Goal: Find specific page/section: Find specific page/section

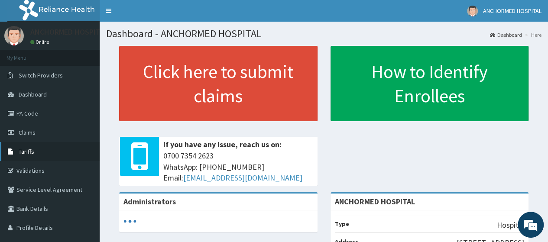
click at [30, 151] on span "Tariffs" at bounding box center [27, 152] width 16 height 8
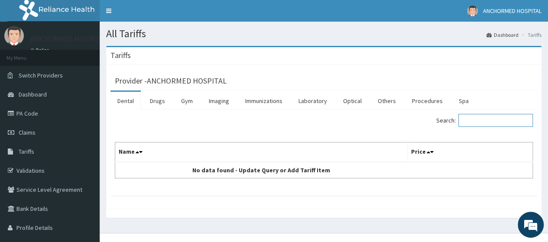
click at [497, 126] on input "Search:" at bounding box center [495, 120] width 75 height 13
type input "a"
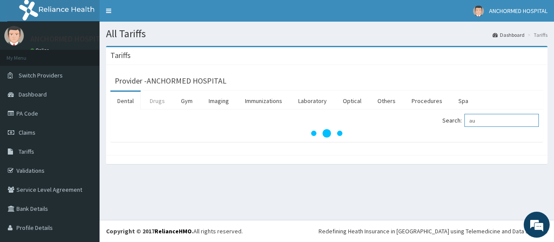
type input "au"
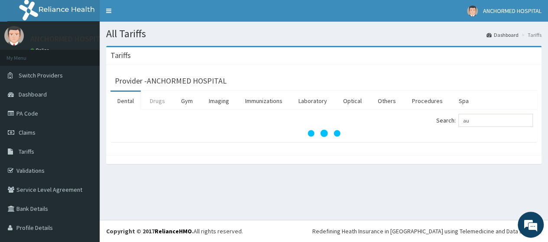
click at [159, 101] on link "Drugs" at bounding box center [157, 101] width 29 height 18
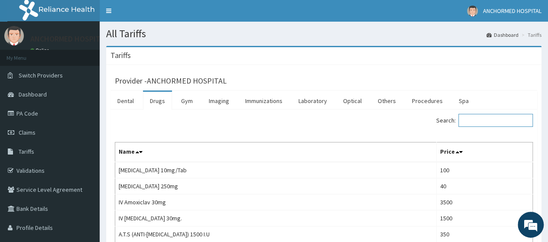
click at [474, 121] on input "Search:" at bounding box center [495, 120] width 75 height 13
type input "amo"
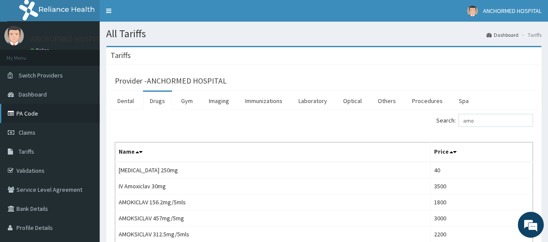
click at [30, 117] on link "PA Code" at bounding box center [50, 113] width 100 height 19
